Goal: Information Seeking & Learning: Learn about a topic

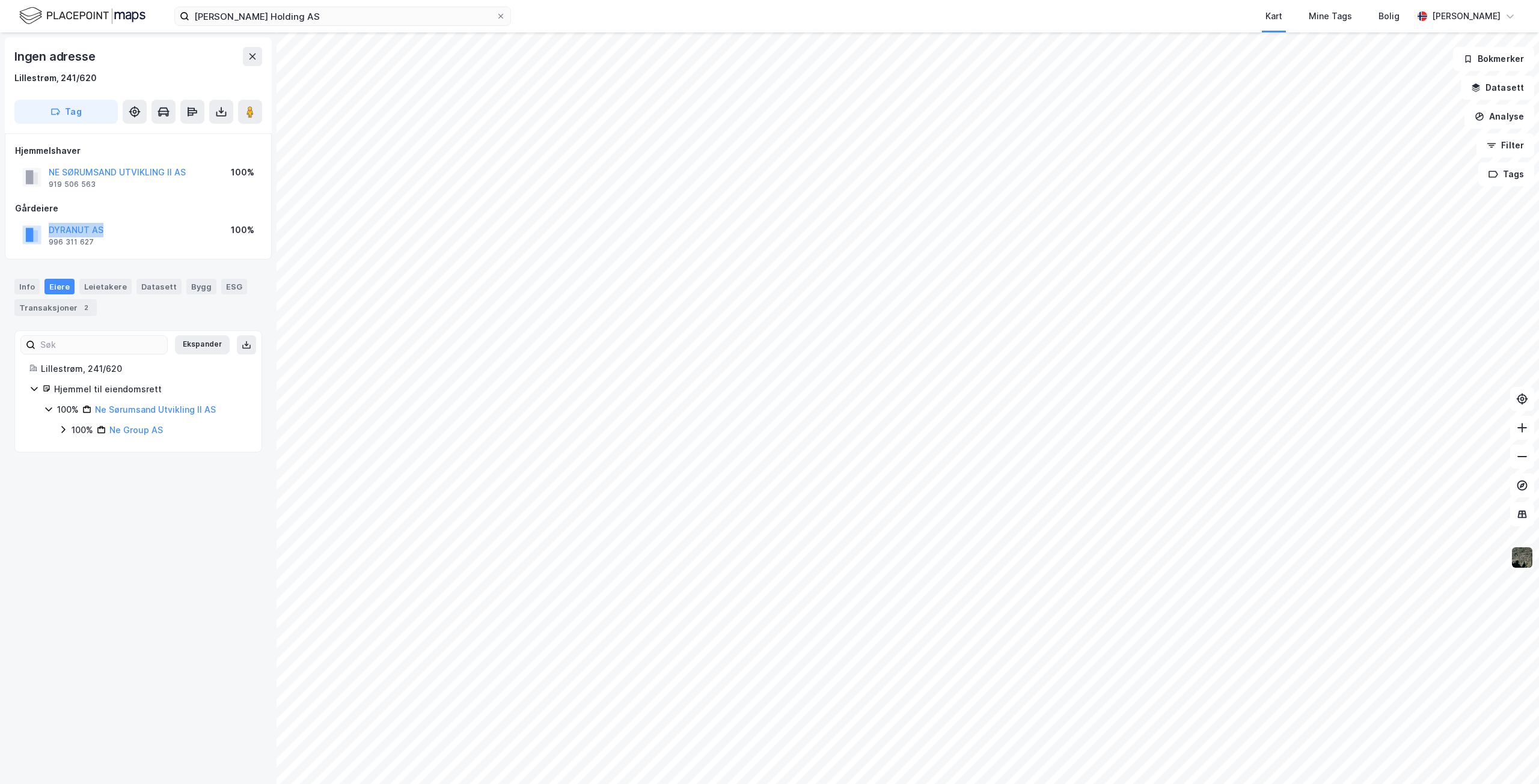
drag, startPoint x: 47, startPoint y: 227, endPoint x: 108, endPoint y: 227, distance: 61.0
click at [108, 227] on div "DYRANUT AS 996 311 627 100%" at bounding box center [138, 235] width 247 height 29
copy button "DYRANUT AS"
click at [501, 15] on icon at bounding box center [501, 16] width 7 height 7
click at [496, 15] on input "[PERSON_NAME] Holding AS" at bounding box center [343, 16] width 307 height 18
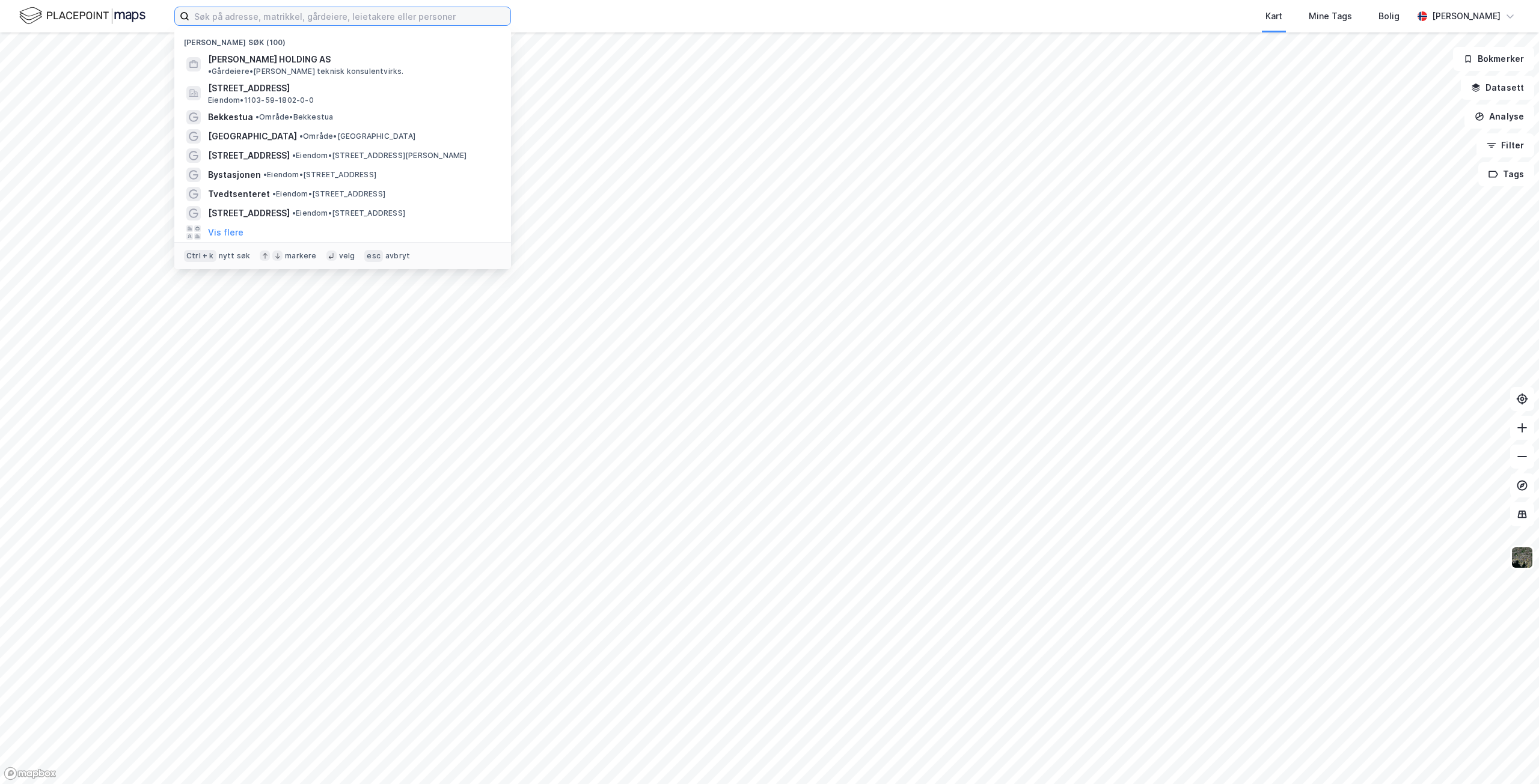
click at [312, 16] on input at bounding box center [350, 16] width 321 height 18
paste input "NE HANDEL & KONTOR AS"
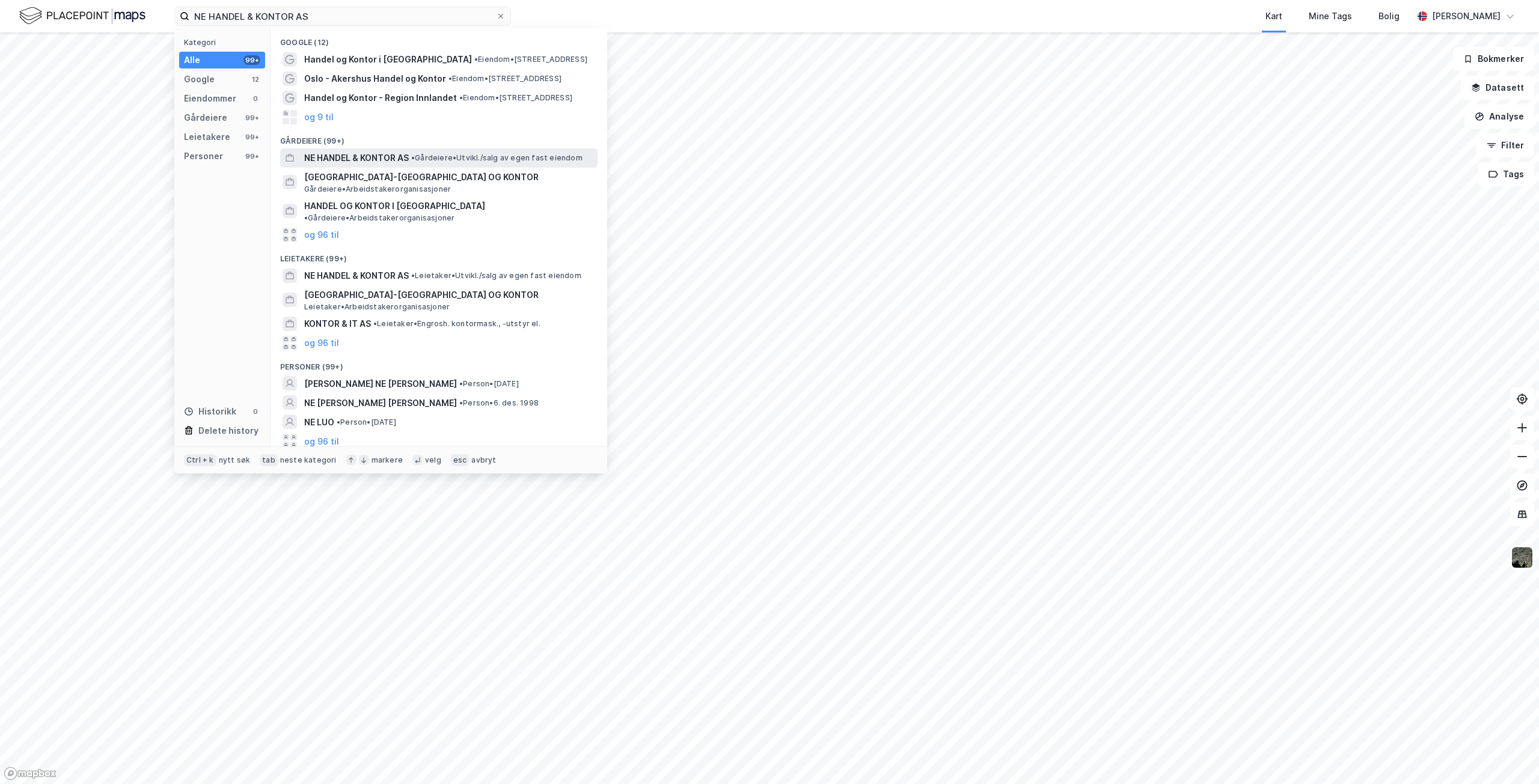
click at [361, 157] on span "NE HANDEL & KONTOR AS" at bounding box center [357, 158] width 105 height 14
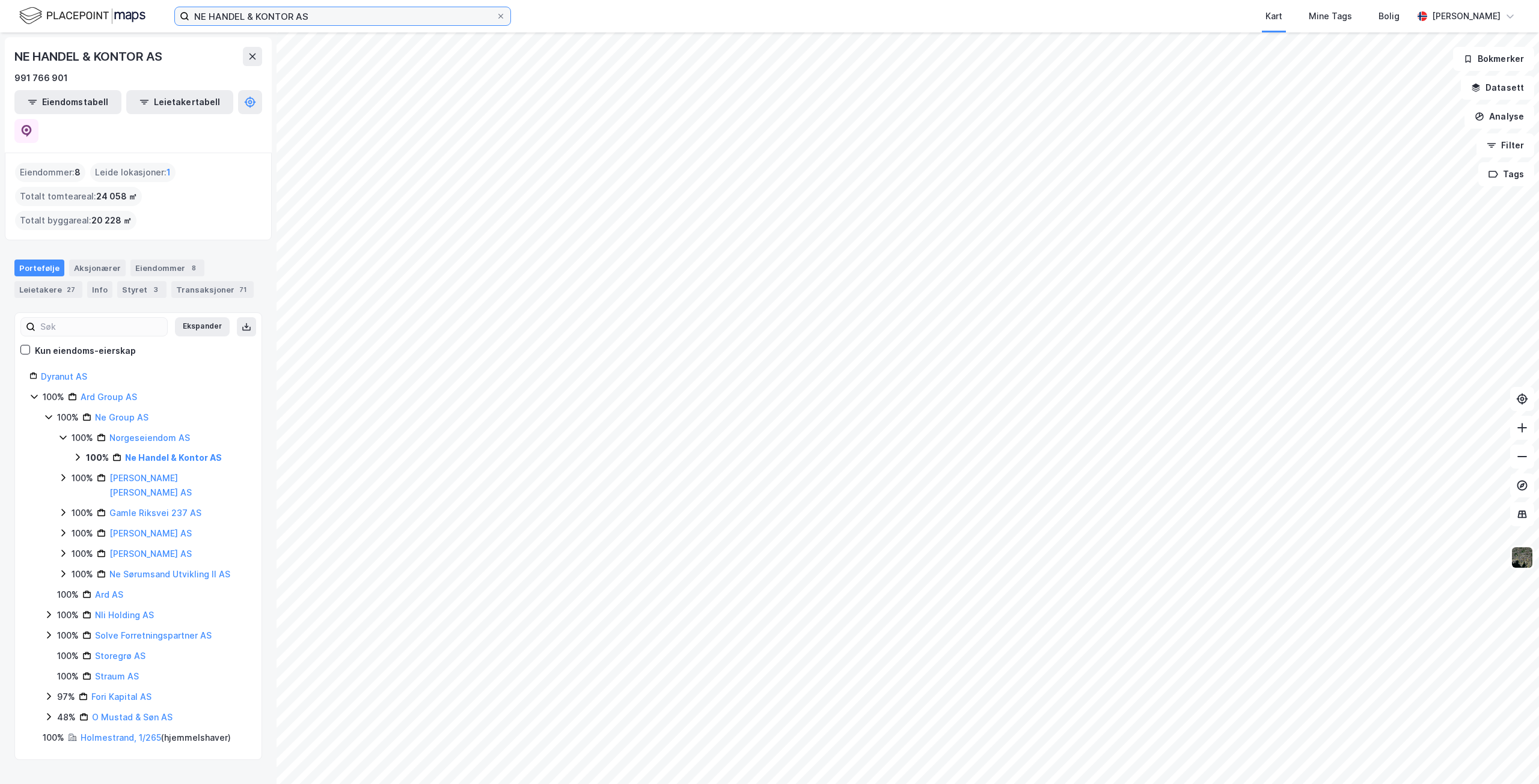
click at [353, 18] on input "NE HANDEL & KONTOR AS" at bounding box center [343, 16] width 307 height 18
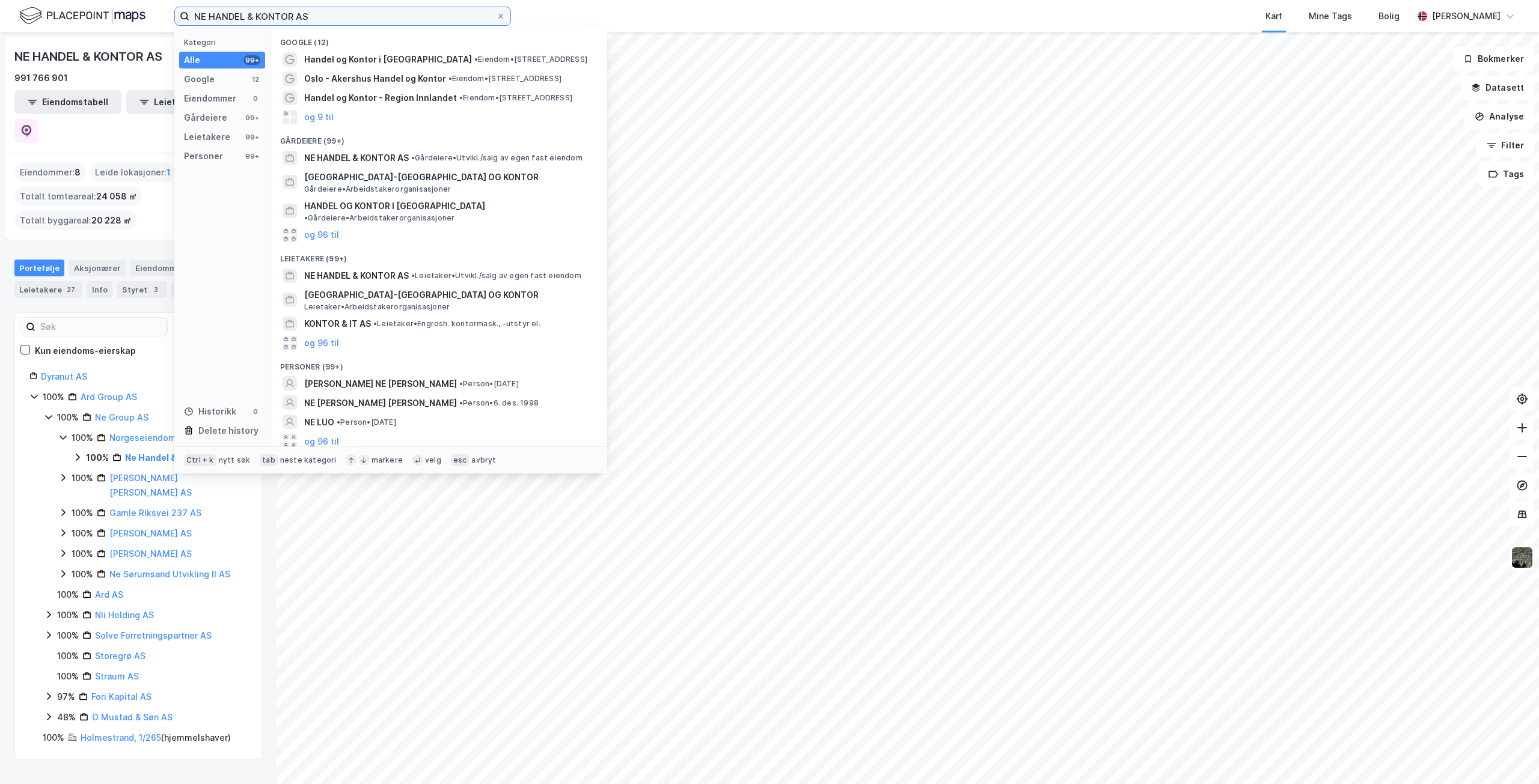
click at [353, 18] on input "NE HANDEL & KONTOR AS" at bounding box center [343, 16] width 307 height 18
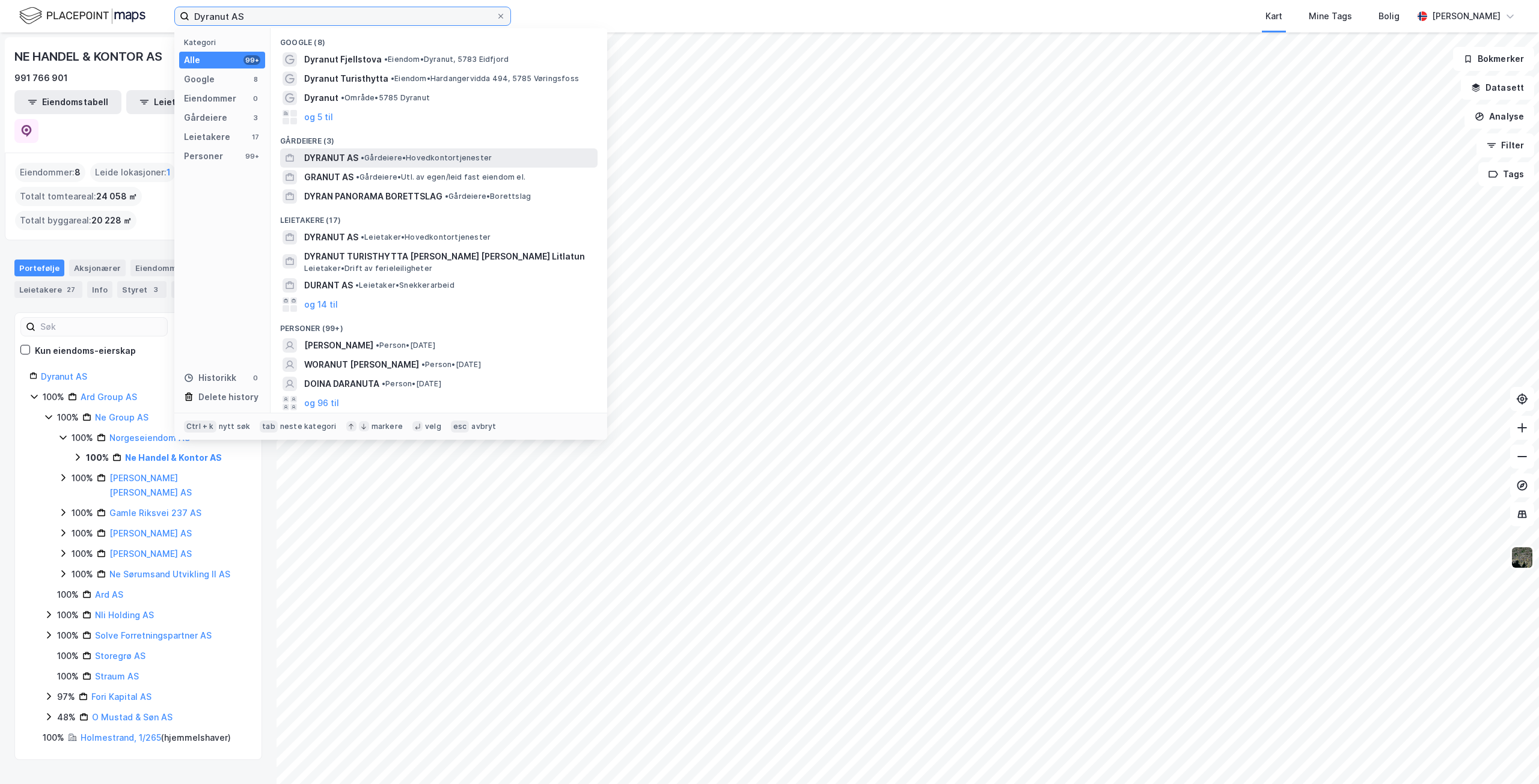
type input "Dyranut AS"
click at [329, 154] on span "DYRANUT AS" at bounding box center [331, 158] width 54 height 14
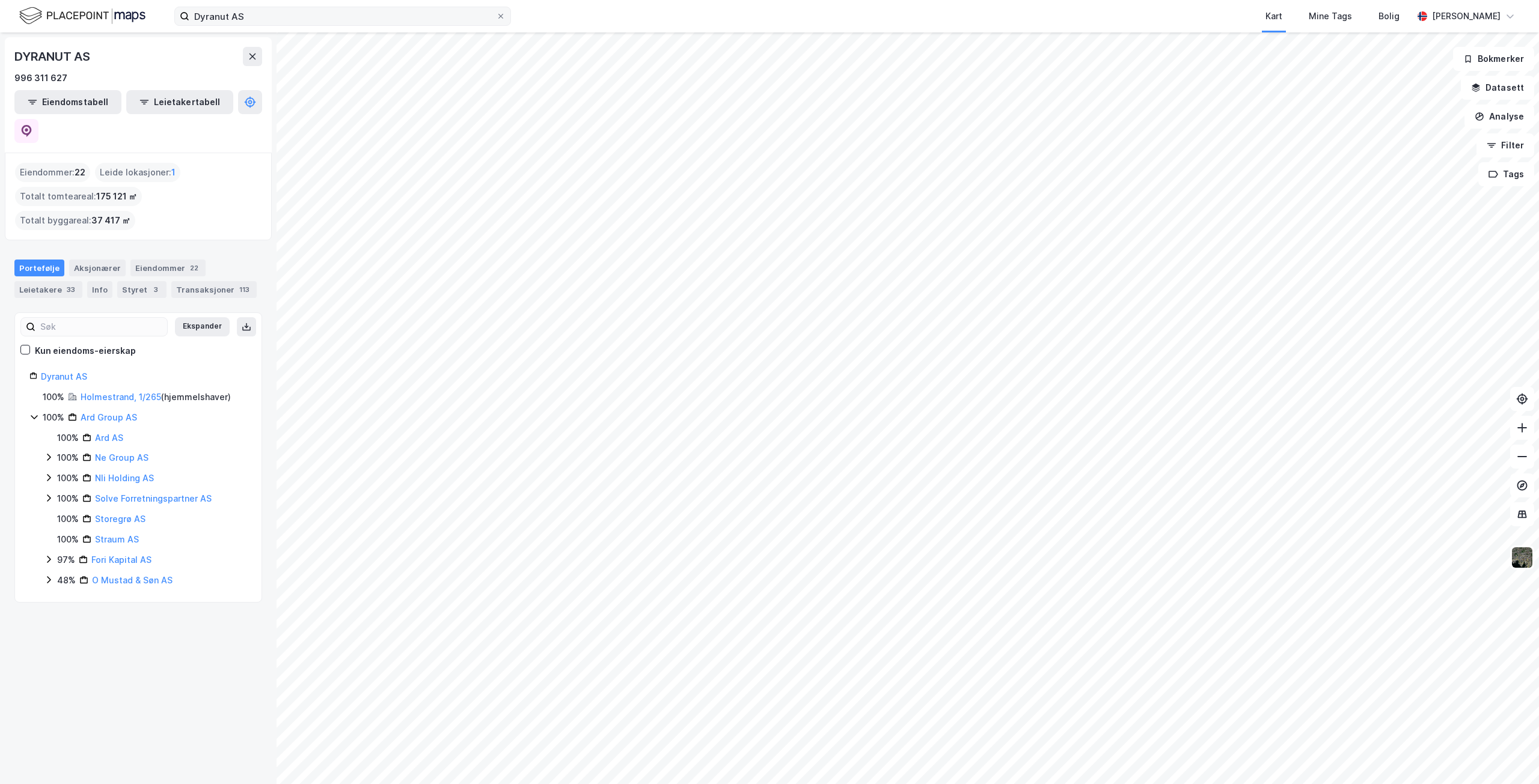
drag, startPoint x: 499, startPoint y: 14, endPoint x: 360, endPoint y: 19, distance: 139.1
click at [499, 14] on icon at bounding box center [501, 16] width 7 height 7
click at [496, 14] on input "Dyranut AS" at bounding box center [343, 16] width 307 height 18
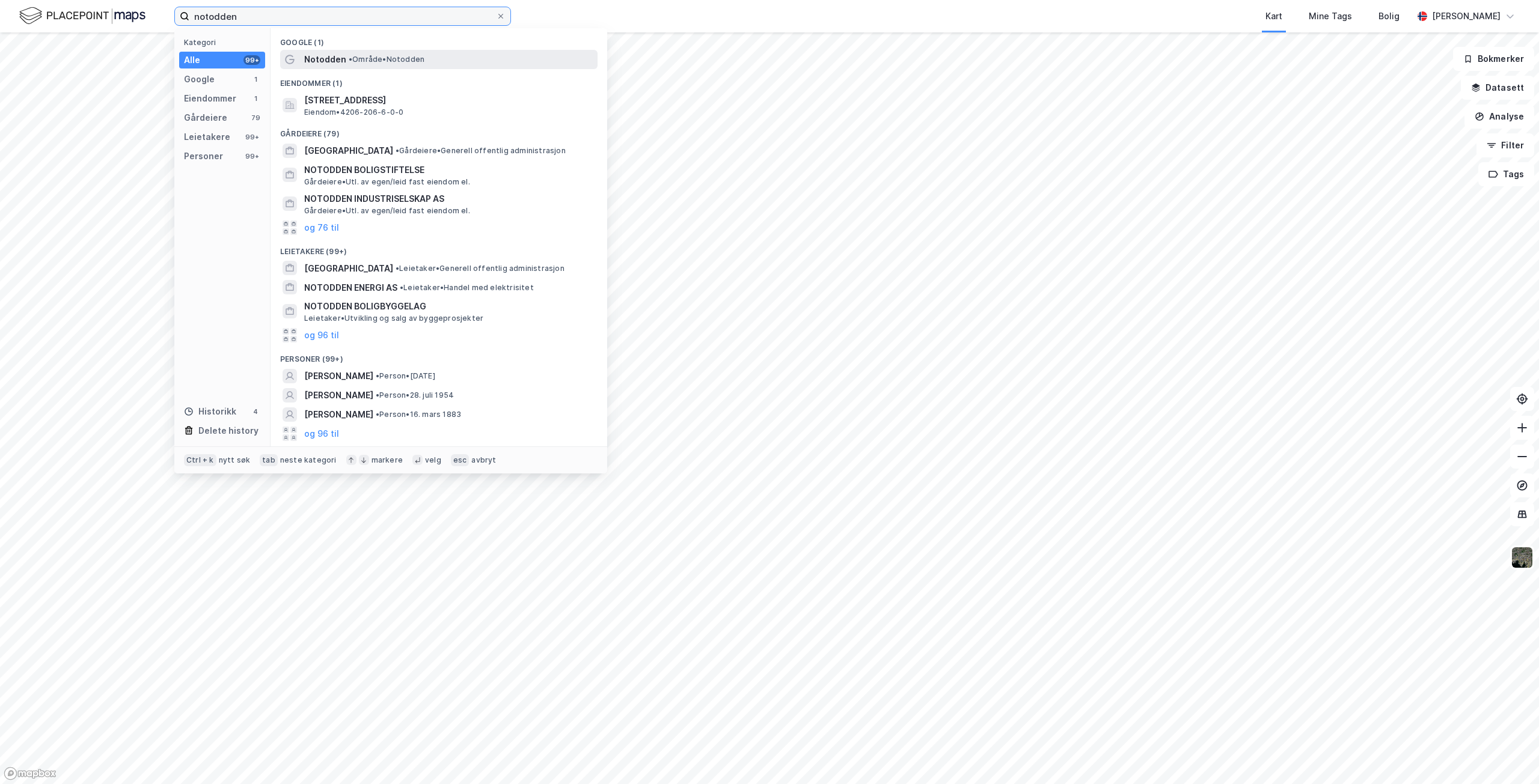
type input "notodden"
click at [329, 59] on span "Notodden" at bounding box center [325, 60] width 42 height 14
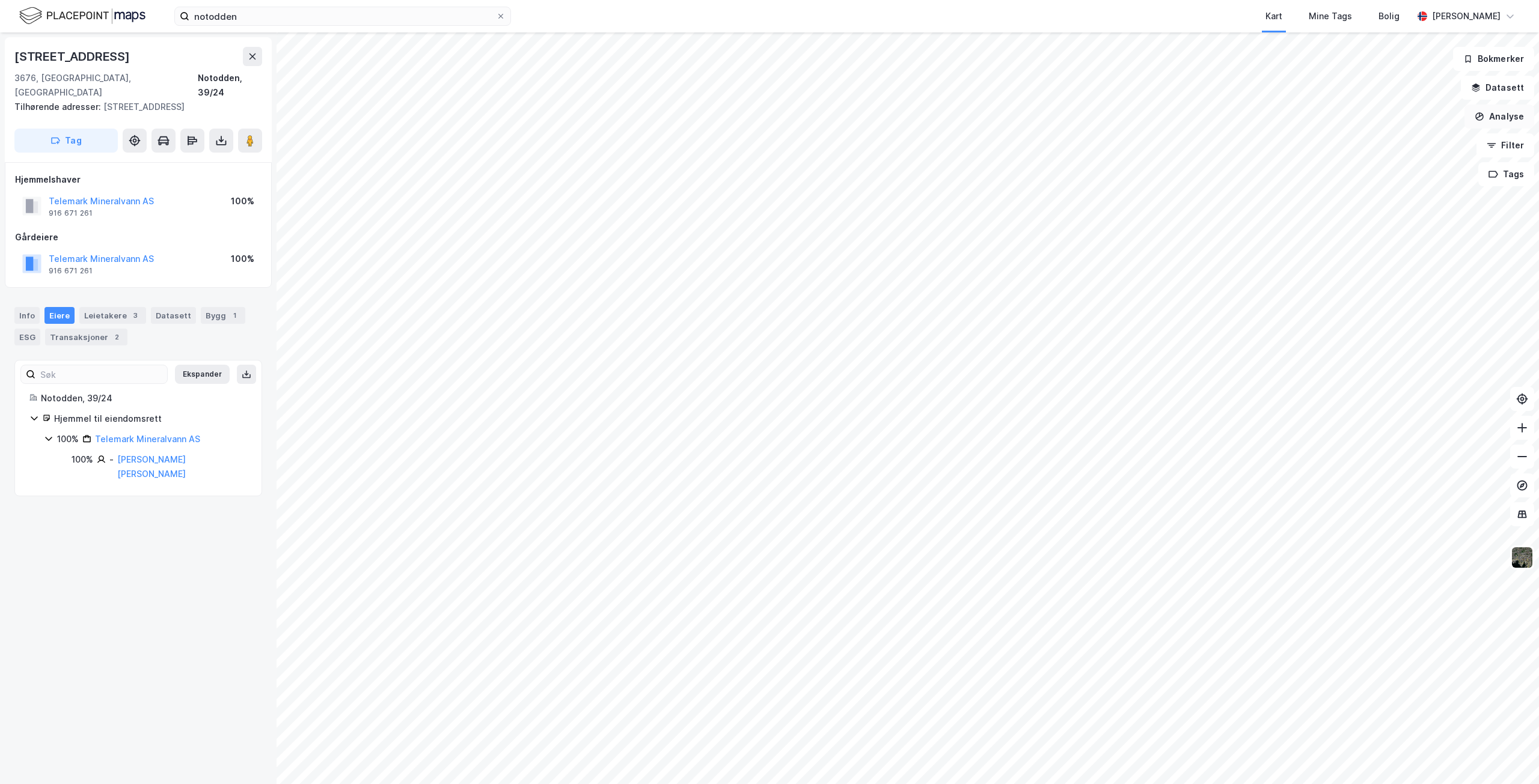
click at [1490, 114] on button "Analyse" at bounding box center [1499, 116] width 69 height 24
click at [1378, 141] on div "Tegn område" at bounding box center [1395, 142] width 105 height 10
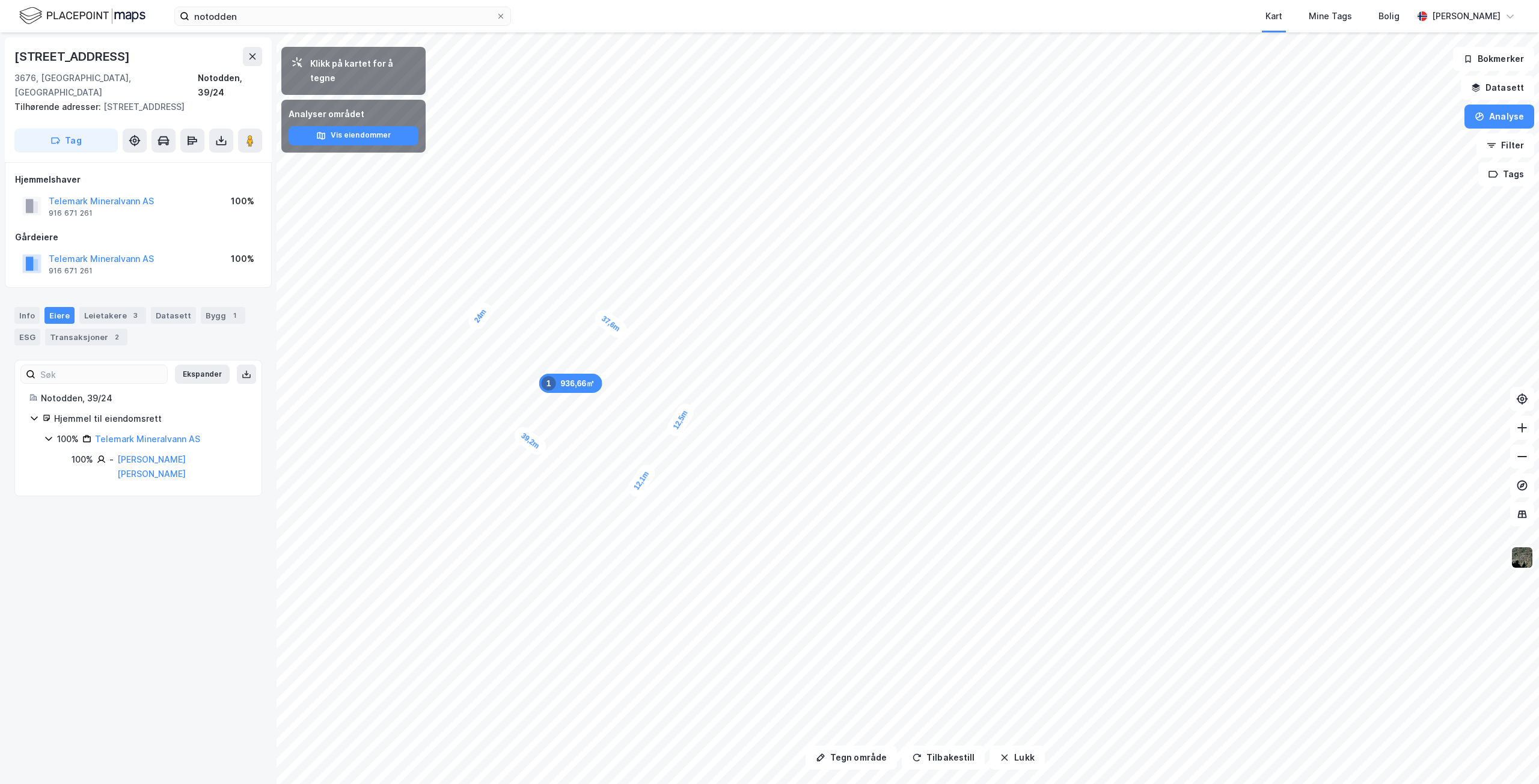
click at [671, 32] on div "37,6m 24m 39,2m 12,1m 12,5m 936,66㎡ 1" at bounding box center [770, 32] width 1539 height 0
